Goal: Check status: Check status

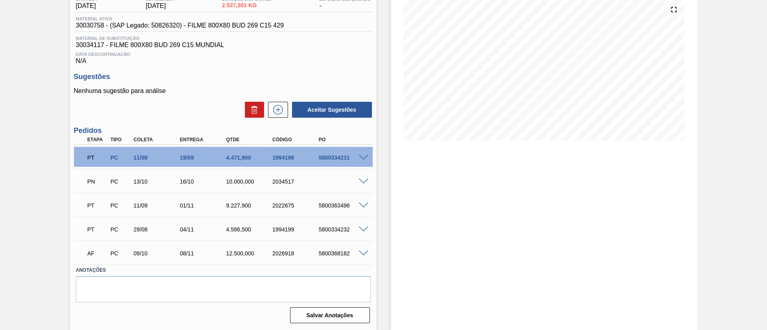
scroll to position [33, 0]
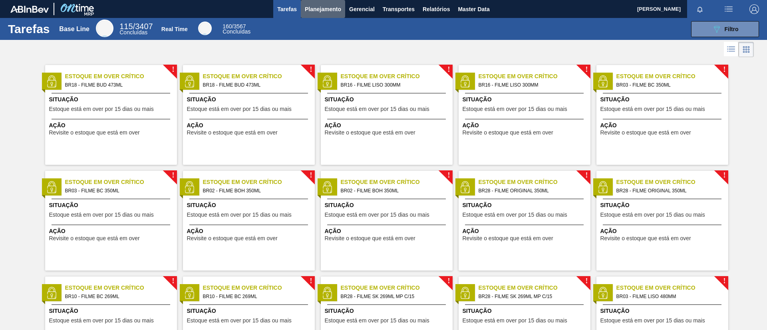
drag, startPoint x: 325, startPoint y: 11, endPoint x: 323, endPoint y: 23, distance: 12.1
click at [324, 11] on span "Planejamento" at bounding box center [323, 9] width 36 height 10
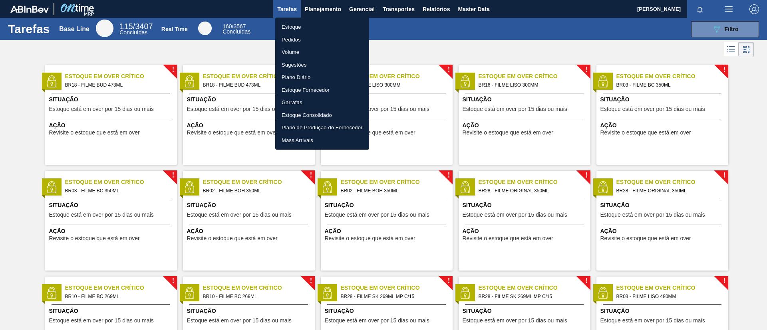
click at [323, 24] on li "Estoque" at bounding box center [322, 27] width 94 height 13
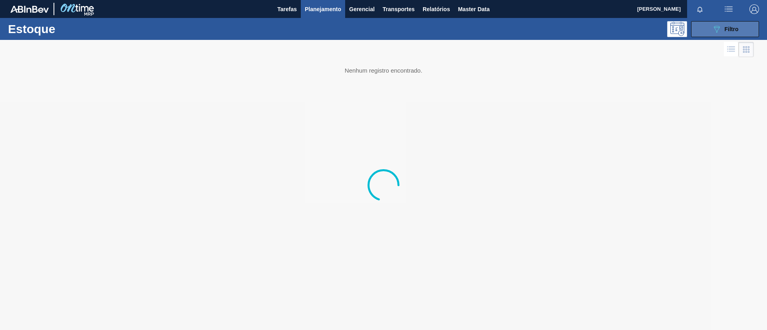
click at [720, 34] on button "089F7B8B-B2A5-4AFE-B5C0-19BA573D28AC Filtro" at bounding box center [725, 29] width 68 height 16
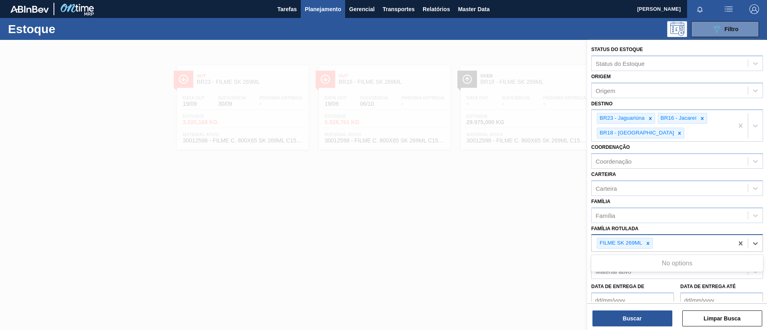
click at [647, 249] on div "FILME SK 269ML" at bounding box center [663, 243] width 142 height 16
click at [646, 246] on div at bounding box center [647, 243] width 9 height 10
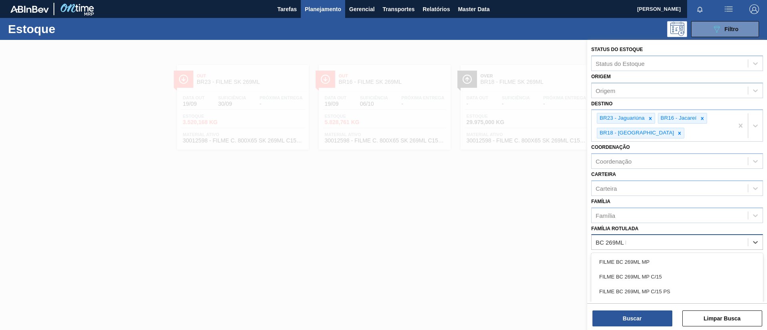
type Rotulada "BC 269ML MP"
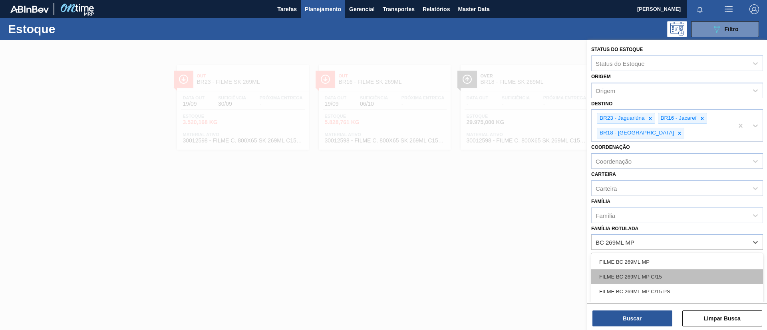
click at [661, 282] on div "FILME BC 269ML MP C/15" at bounding box center [677, 277] width 172 height 15
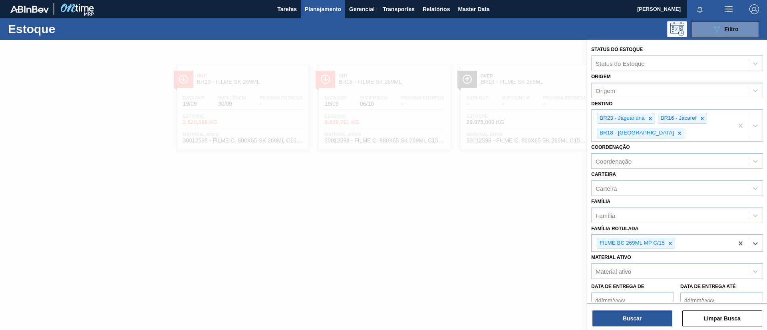
click at [677, 133] on icon at bounding box center [680, 134] width 6 height 6
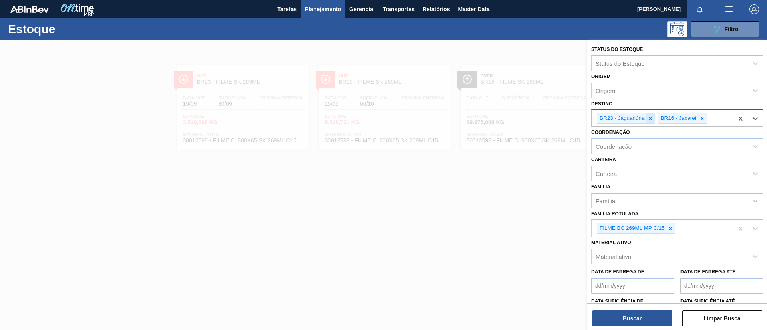
click at [650, 119] on icon at bounding box center [650, 118] width 3 height 3
drag, startPoint x: 650, startPoint y: 119, endPoint x: 642, endPoint y: 121, distance: 8.2
click at [646, 119] on div "BR16 - Jacareí" at bounding box center [663, 118] width 142 height 16
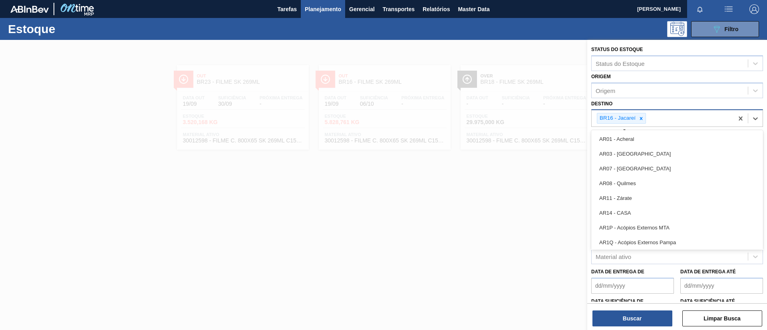
click at [635, 121] on div "BR16 - Jacareí" at bounding box center [617, 118] width 40 height 10
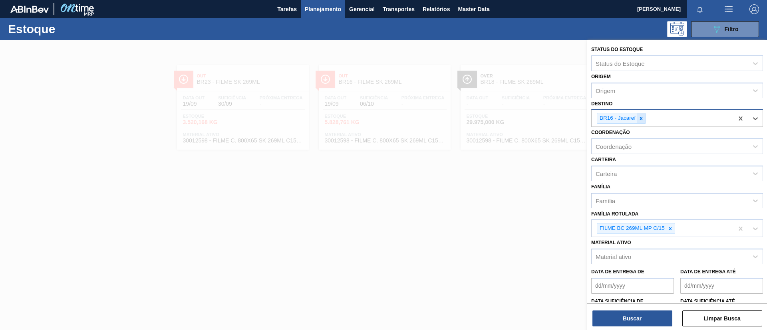
click at [639, 119] on icon at bounding box center [641, 119] width 6 height 6
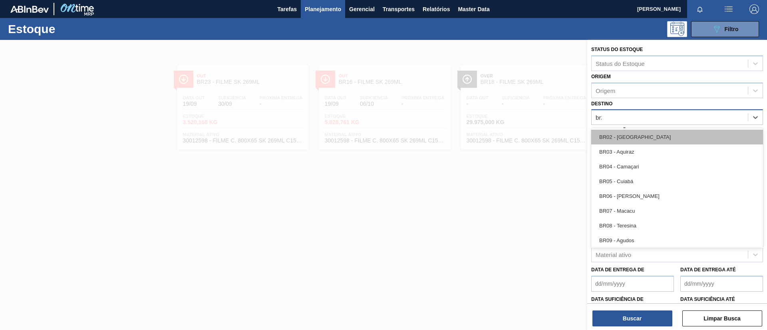
type input "br21"
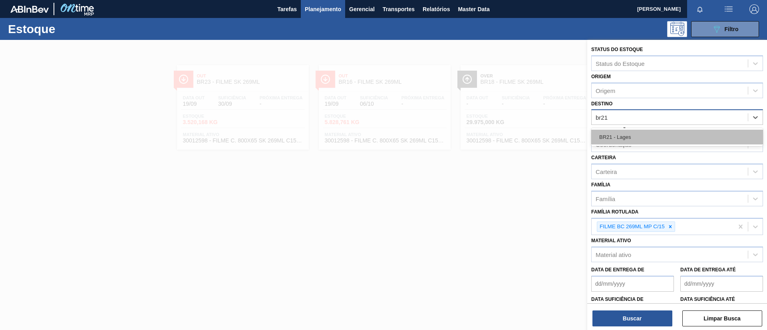
click at [640, 137] on div "BR21 - Lages" at bounding box center [677, 137] width 172 height 15
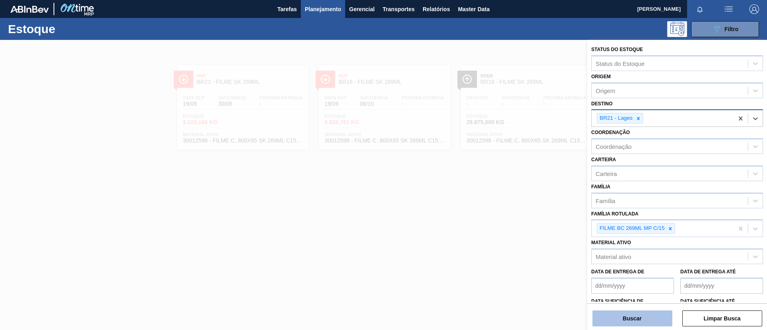
click at [635, 313] on button "Buscar" at bounding box center [632, 319] width 80 height 16
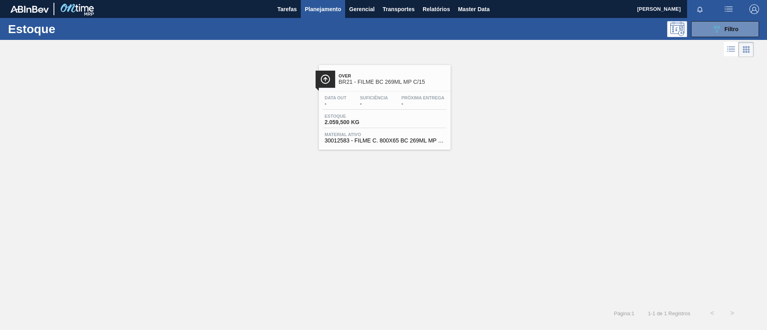
click at [397, 99] on div "Data out - Suficiência - Próxima Entrega -" at bounding box center [385, 102] width 124 height 14
click at [729, 33] on div "089F7B8B-B2A5-4AFE-B5C0-19BA573D28AC Filtro" at bounding box center [725, 29] width 27 height 10
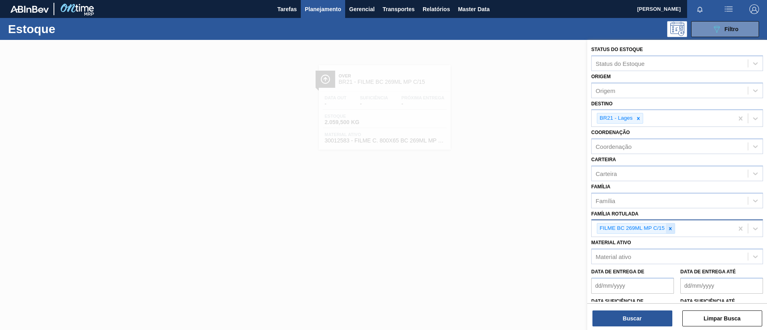
click at [670, 228] on icon at bounding box center [670, 228] width 3 height 3
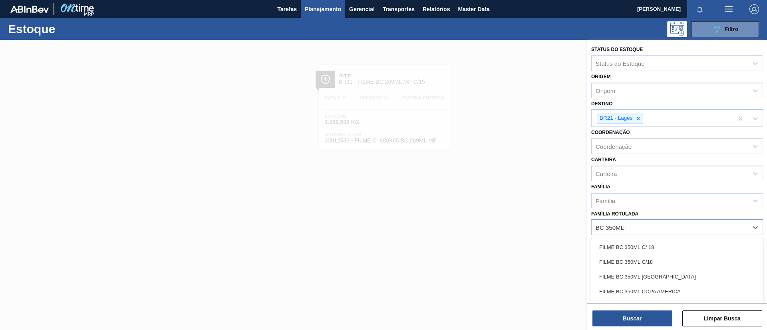
type Rotulada "BC 350ML MP"
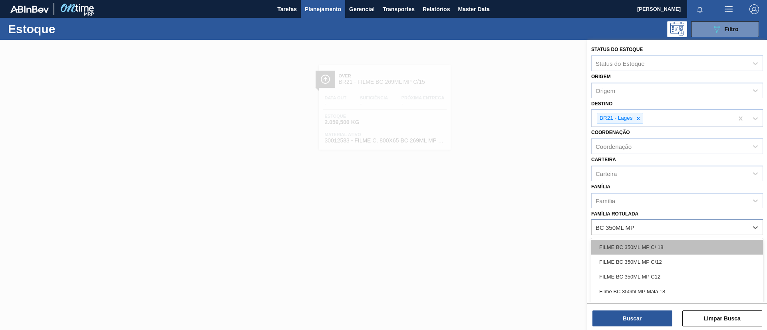
click at [670, 241] on div "FILME BC 350ML MP C/ 18" at bounding box center [677, 247] width 172 height 15
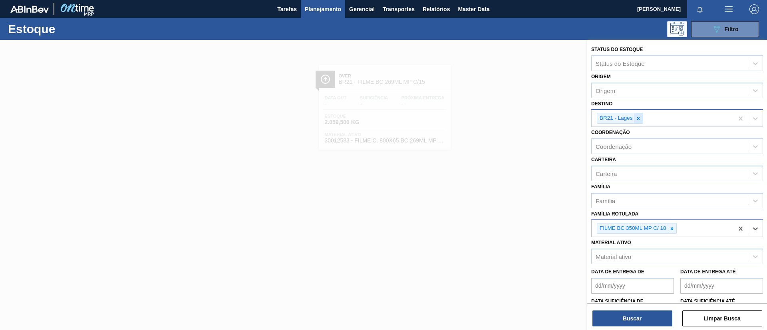
click at [637, 120] on icon at bounding box center [638, 119] width 6 height 6
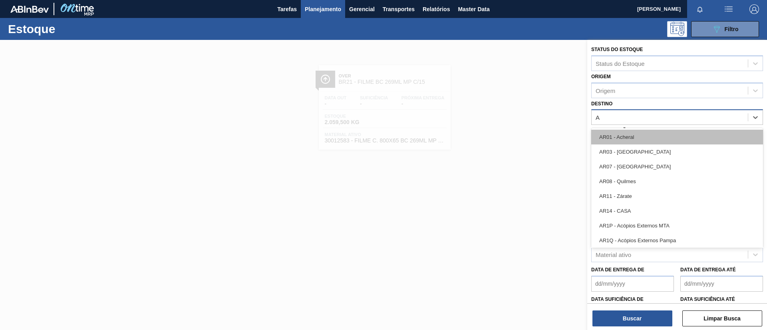
type input "Ag"
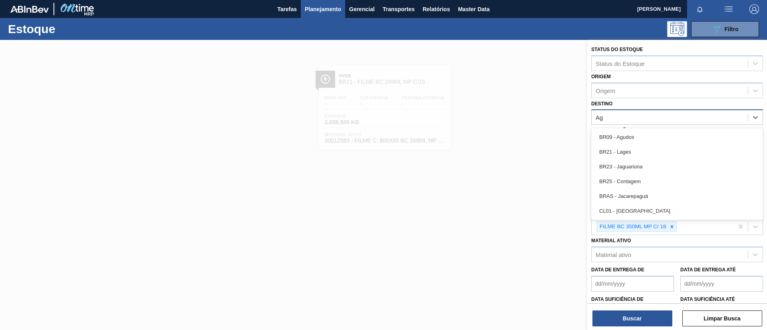
click at [635, 137] on div "BR09 - Agudos" at bounding box center [677, 137] width 172 height 15
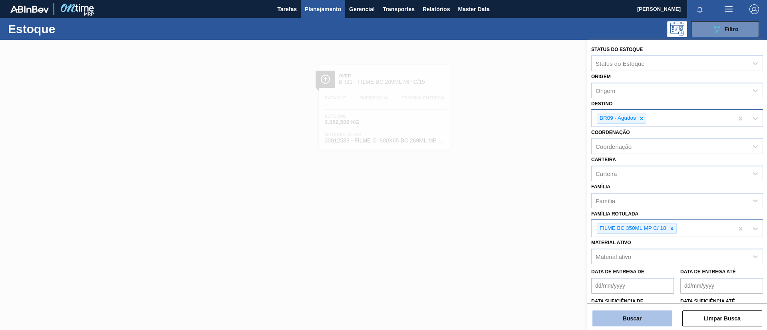
click at [640, 311] on button "Buscar" at bounding box center [632, 319] width 80 height 16
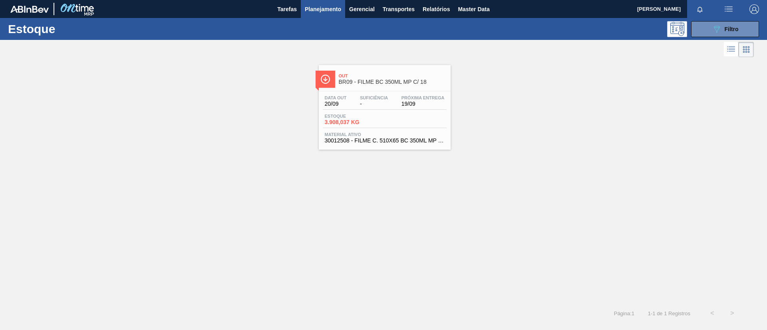
drag, startPoint x: 463, startPoint y: 166, endPoint x: 375, endPoint y: 90, distance: 116.4
click at [397, 100] on div "Data out 20/09 Suficiência - Próxima Entrega 19/09" at bounding box center [385, 102] width 124 height 14
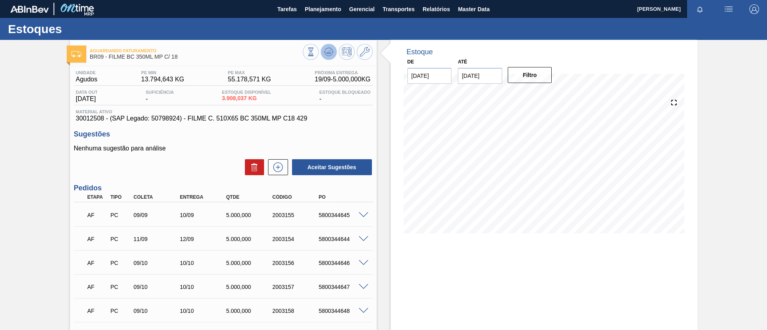
click at [328, 52] on icon at bounding box center [328, 52] width 5 height 4
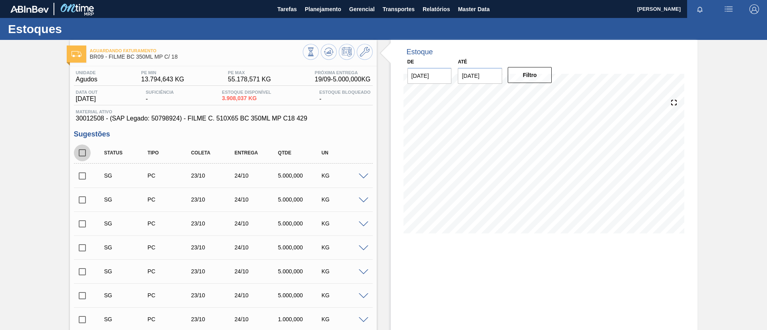
click at [84, 149] on input "checkbox" at bounding box center [82, 153] width 17 height 17
checkbox input "true"
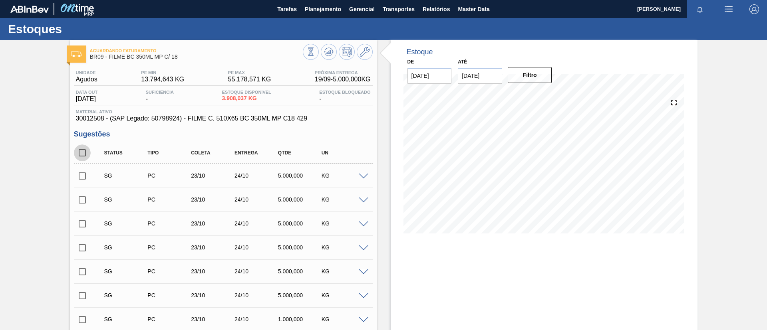
checkbox input "true"
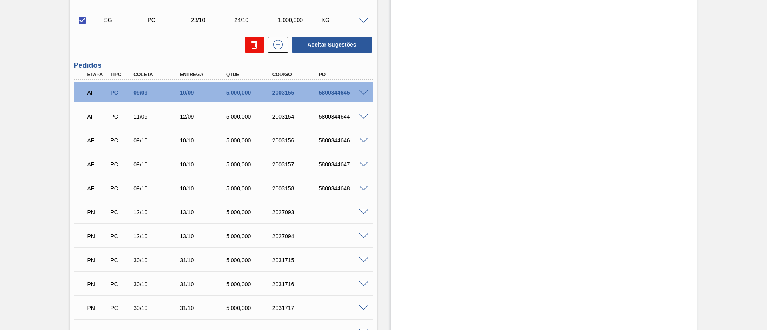
click at [254, 49] on icon at bounding box center [255, 45] width 10 height 10
checkbox input "false"
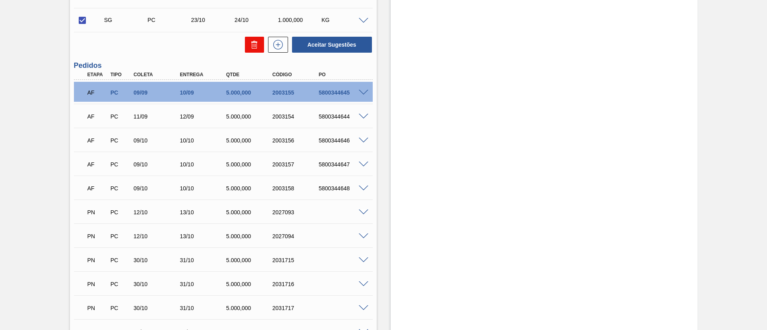
checkbox input "false"
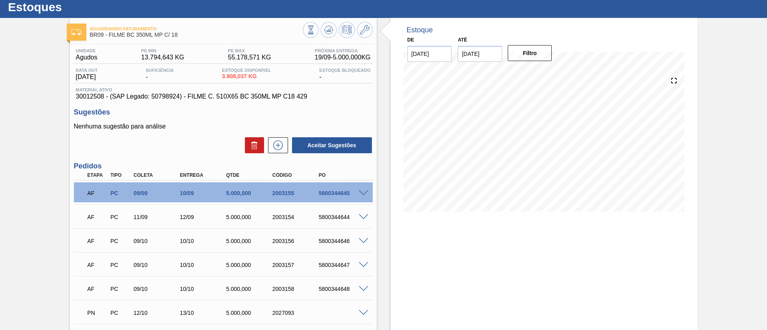
scroll to position [22, 0]
